Goal: Task Accomplishment & Management: Complete application form

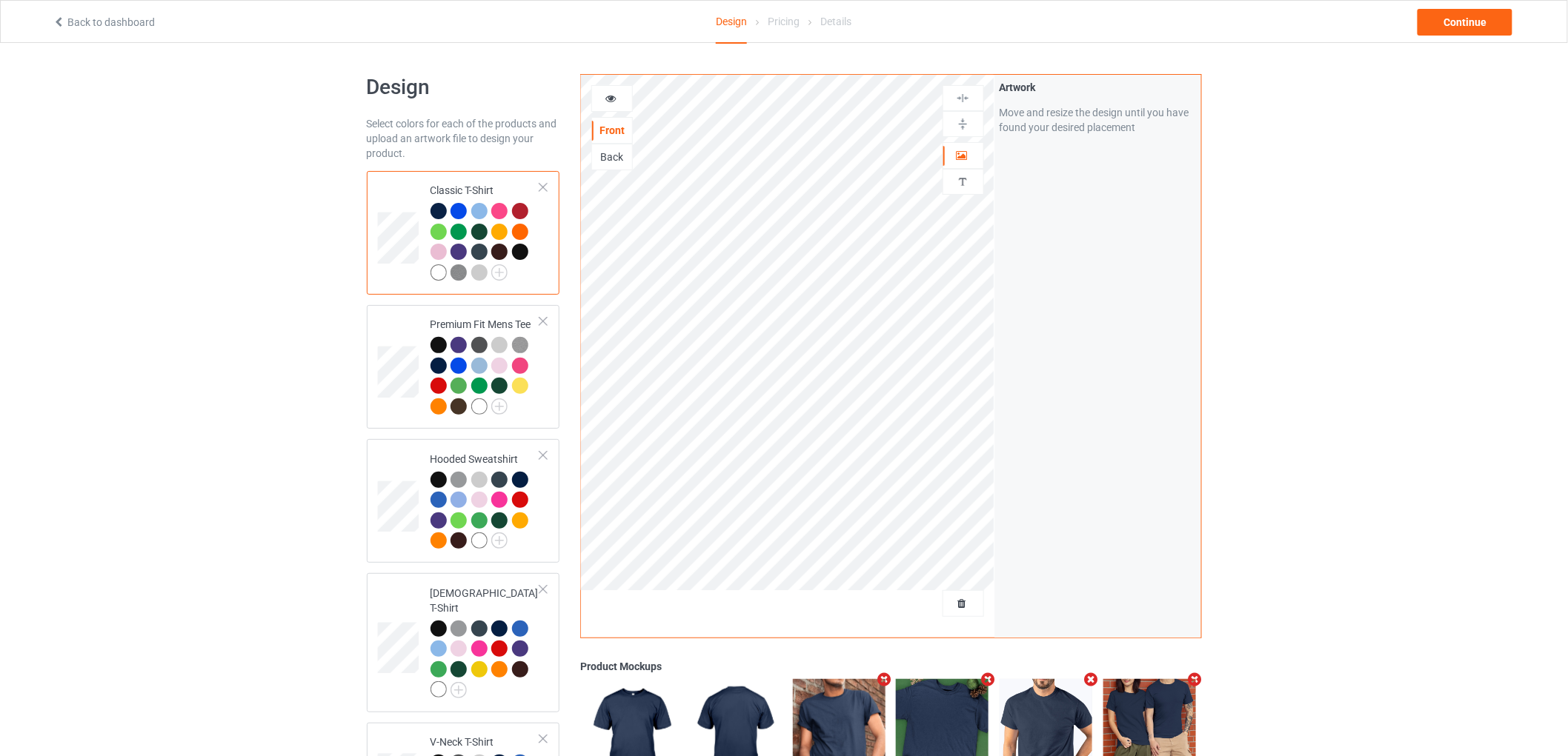
click at [966, 610] on div at bounding box center [963, 604] width 41 height 27
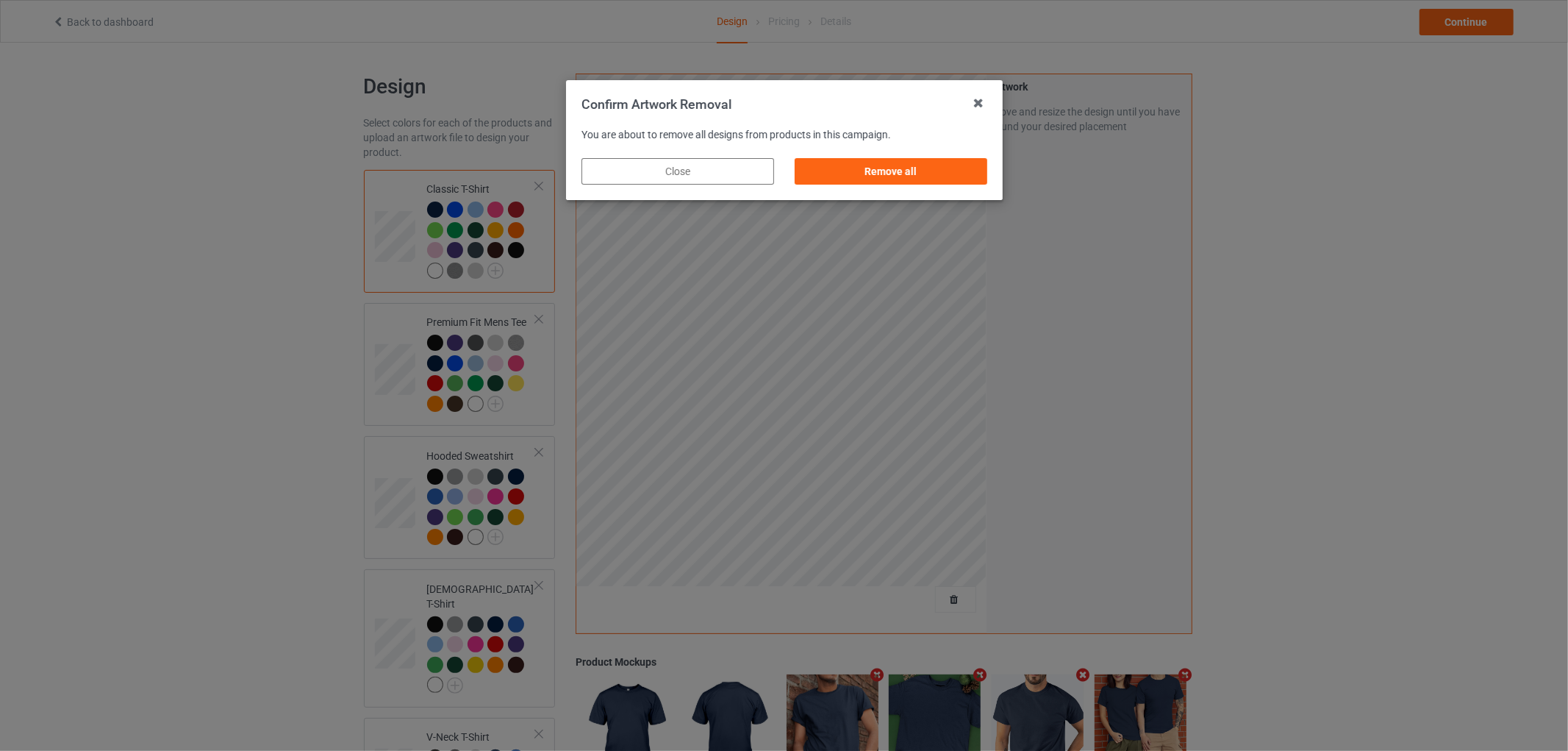
click at [968, 171] on div "Remove all" at bounding box center [890, 171] width 192 height 27
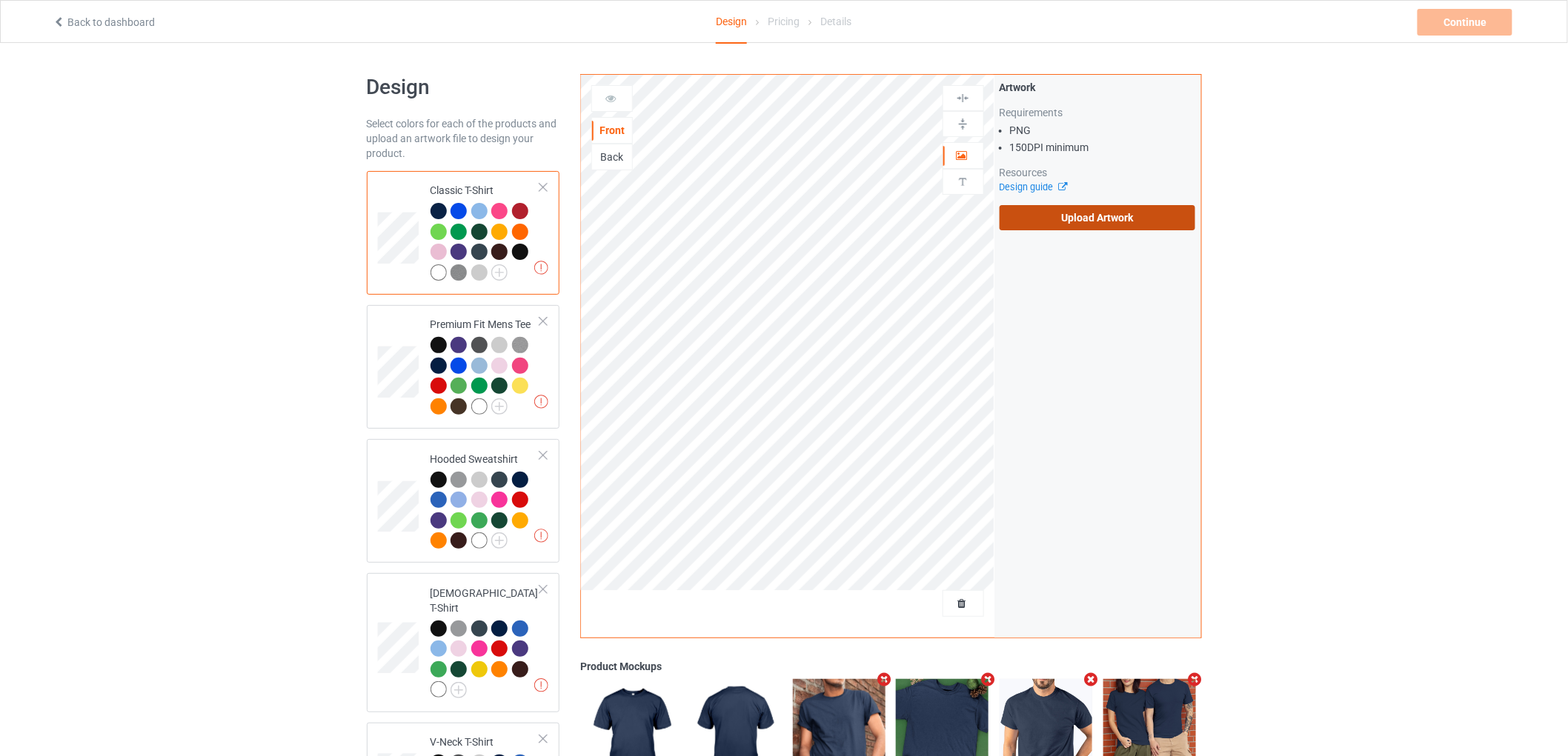
click at [1048, 220] on label "Upload Artwork" at bounding box center [1097, 218] width 196 height 25
click at [0, 0] on input "Upload Artwork" at bounding box center [0, 0] width 0 height 0
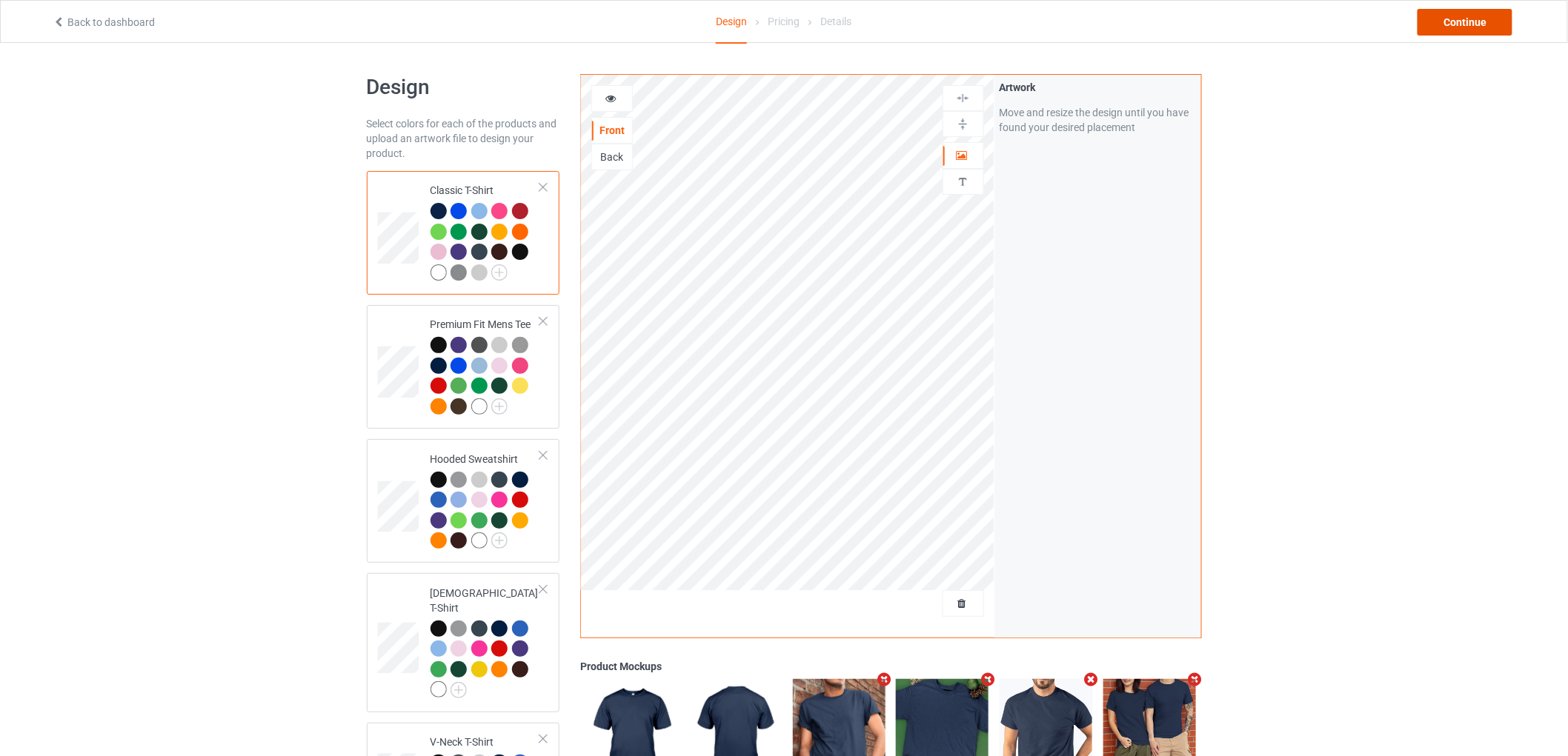
click at [1461, 9] on div "Continue" at bounding box center [1465, 22] width 95 height 27
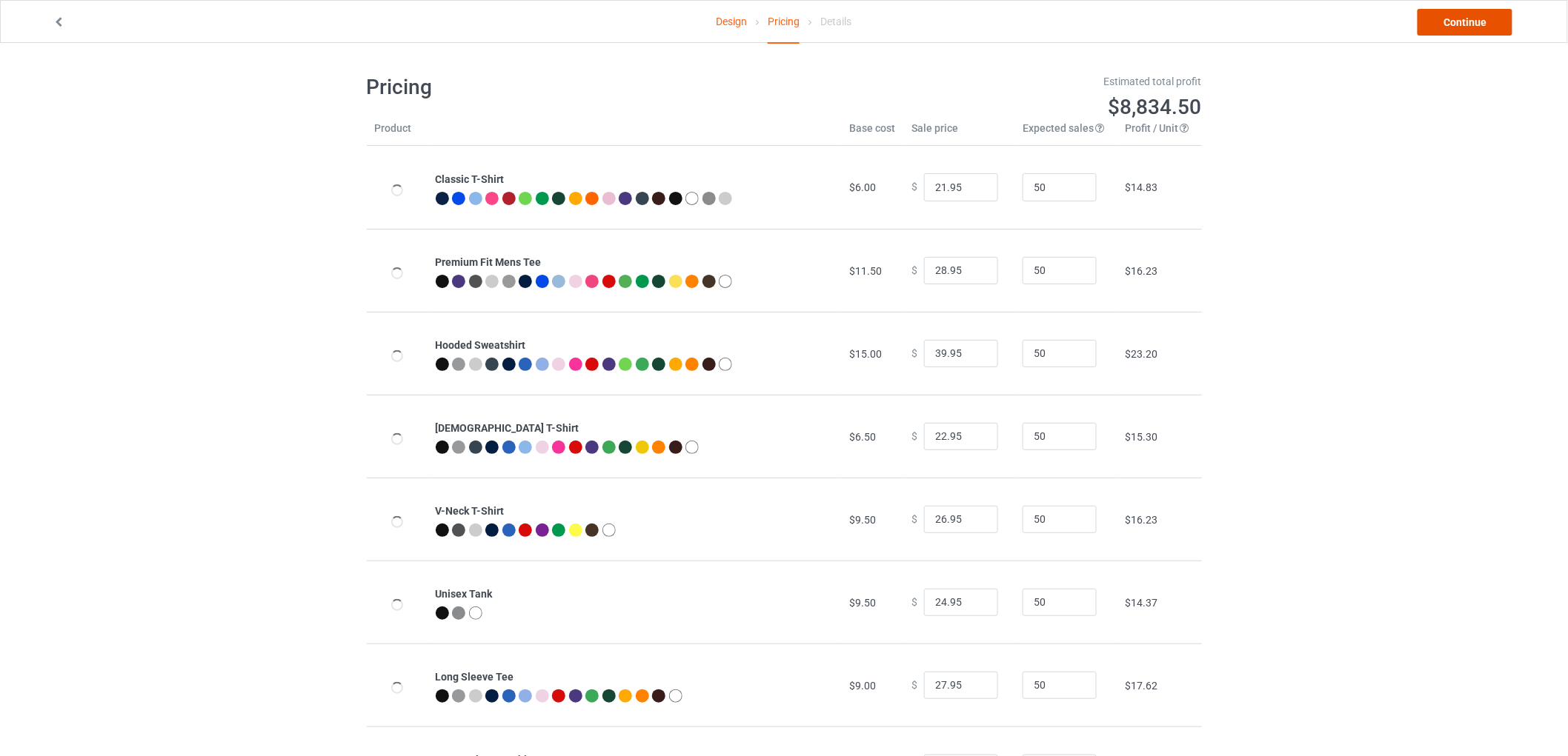
click at [1457, 11] on link "Continue" at bounding box center [1465, 22] width 95 height 27
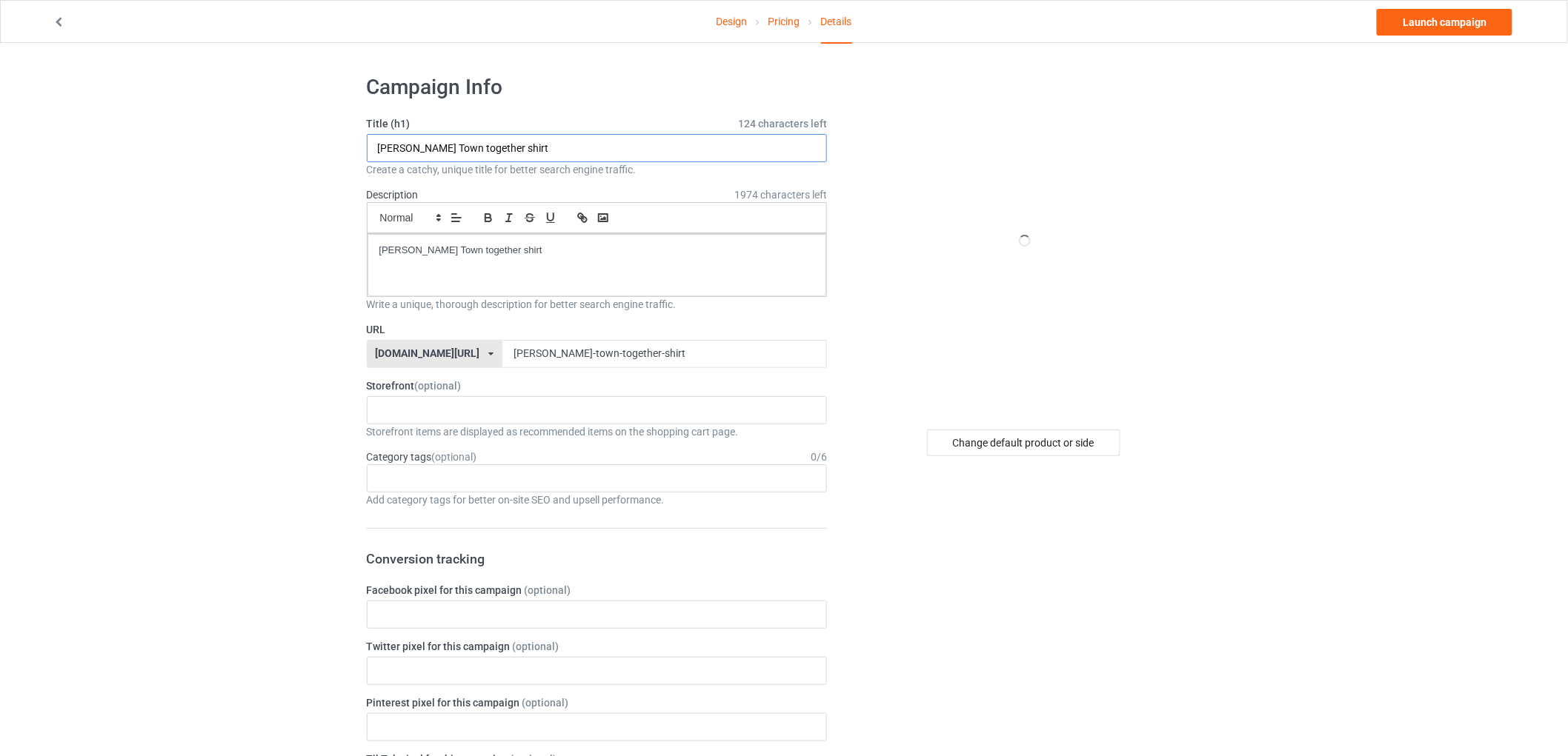
drag, startPoint x: 421, startPoint y: 145, endPoint x: 332, endPoint y: 167, distance: 91.7
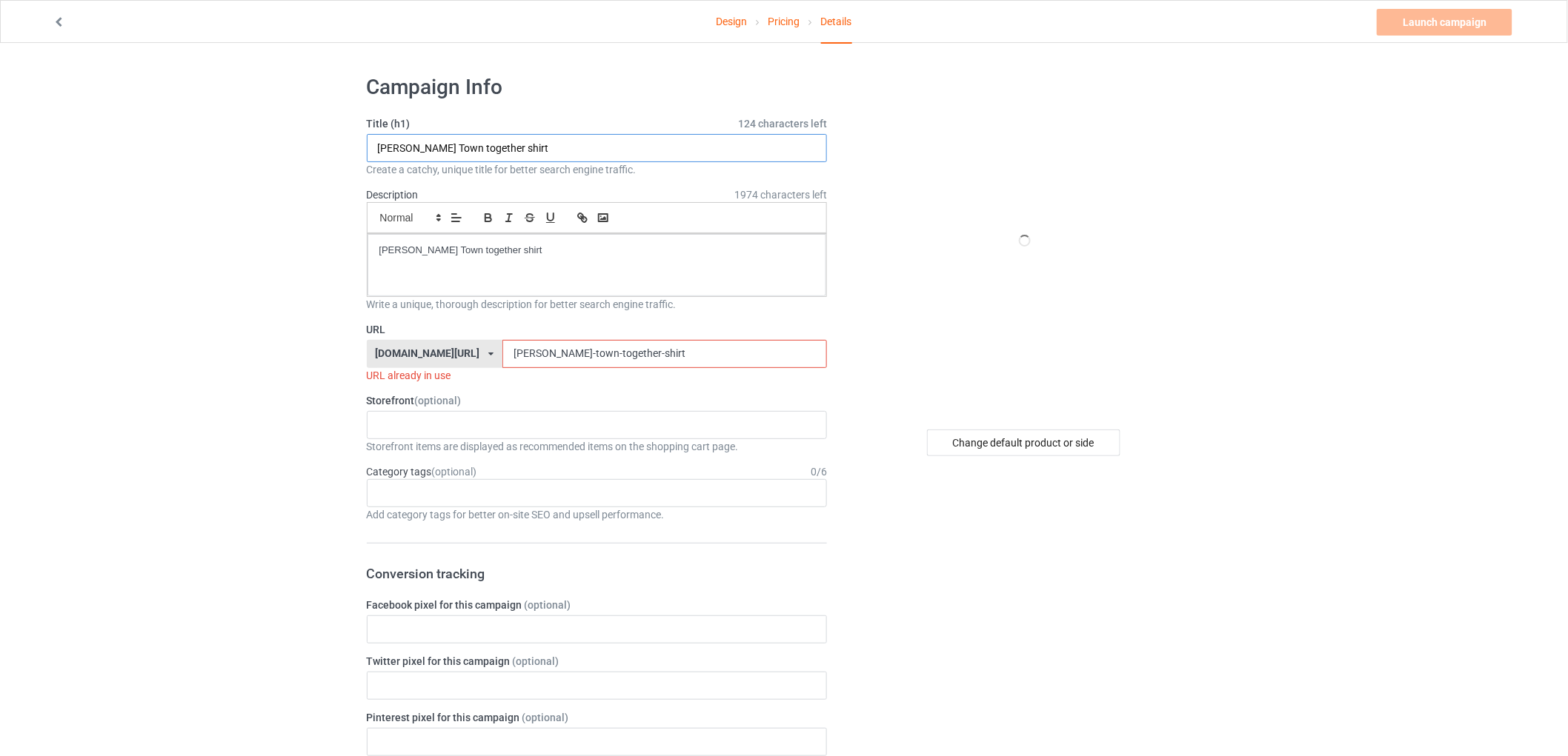
paste input "MONSTERS OF THE MOUNTAIN"
type input "MONSTERS OF THE MOUNTAIN shirt"
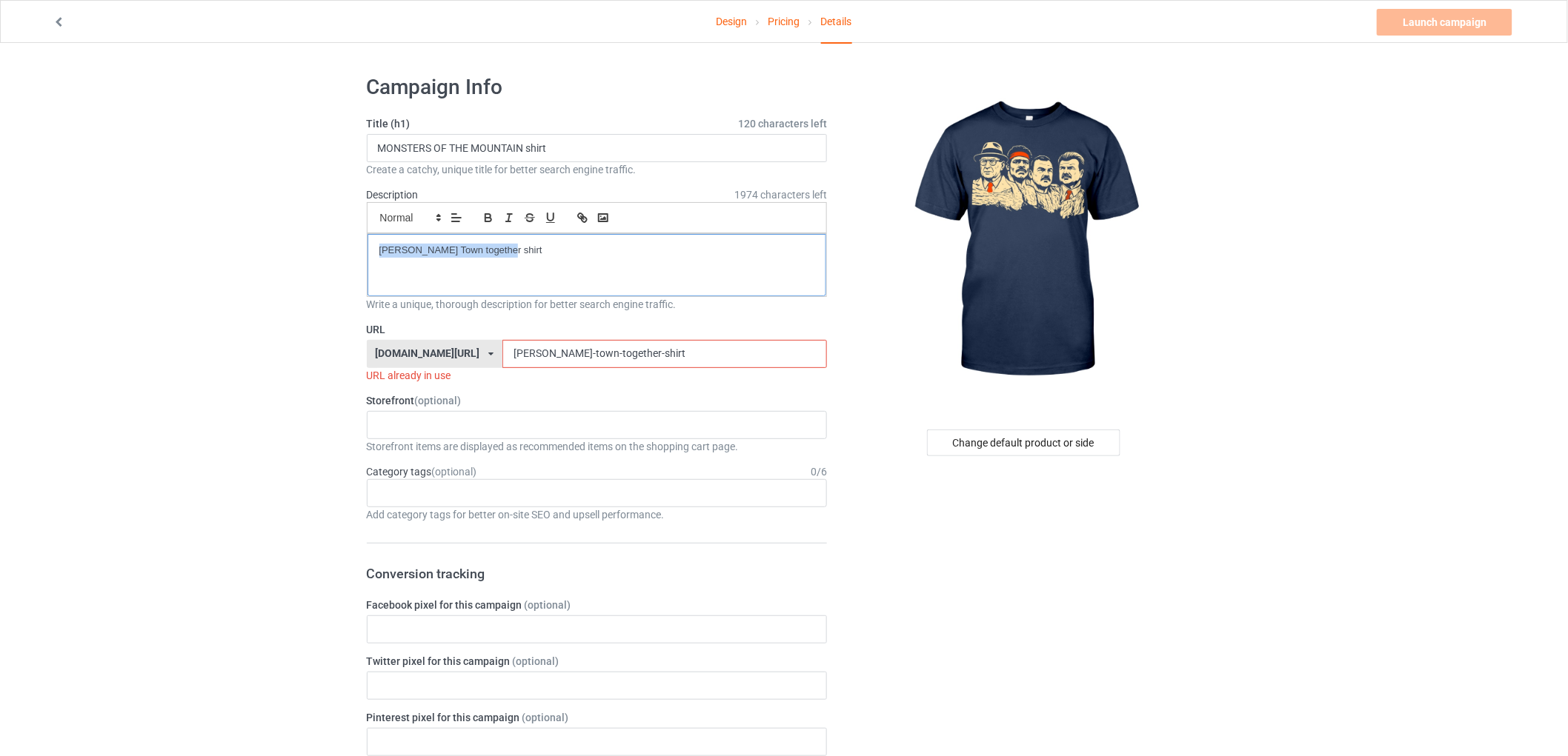
drag, startPoint x: 553, startPoint y: 254, endPoint x: 235, endPoint y: 285, distance: 319.5
paste input "[URL][DOMAIN_NAME]"
paste input "monsters-of-the-mountain"
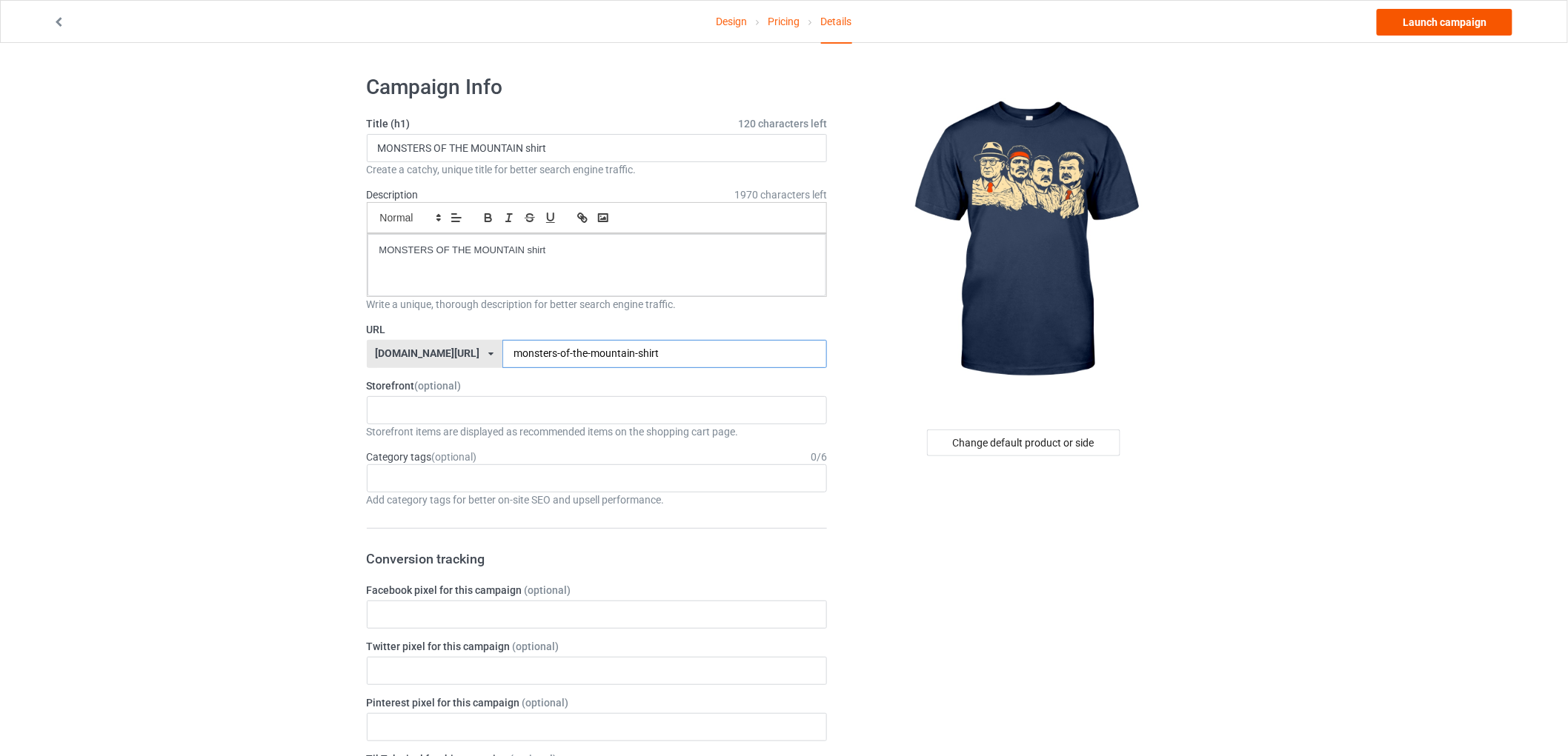
type input "monsters-of-the-mountain-shirt"
click at [1421, 28] on link "Launch campaign" at bounding box center [1444, 22] width 136 height 27
